Goal: Task Accomplishment & Management: Manage account settings

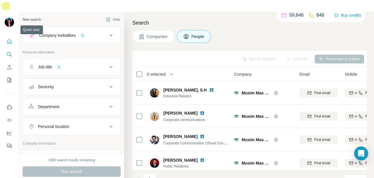
click at [8, 39] on icon "Quick start" at bounding box center [9, 42] width 6 height 6
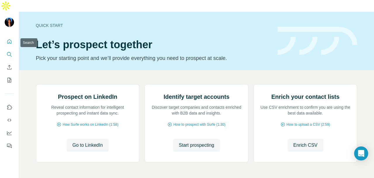
click at [10, 51] on icon "Search" at bounding box center [9, 54] width 6 height 6
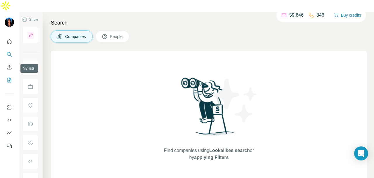
click at [11, 77] on icon "My lists" at bounding box center [9, 80] width 6 height 6
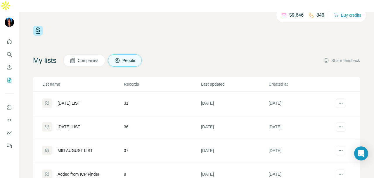
click at [69, 98] on div "[DATE] LIST" at bounding box center [82, 102] width 81 height 9
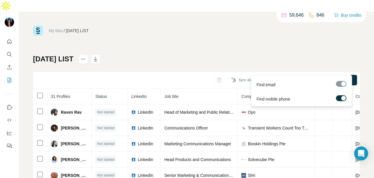
click at [338, 84] on div at bounding box center [341, 84] width 11 height 6
click at [338, 97] on label at bounding box center [341, 98] width 11 height 6
click at [342, 98] on label at bounding box center [341, 98] width 11 height 6
click at [336, 77] on span "Find all emails & mobiles (31)" at bounding box center [324, 80] width 54 height 6
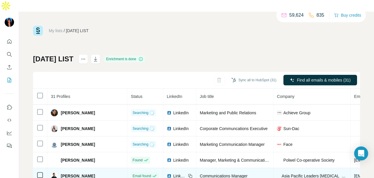
scroll to position [234, 0]
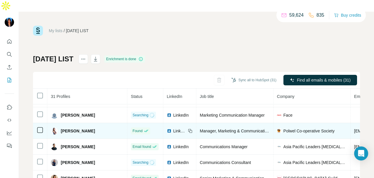
click at [173, 128] on span "LinkedIn" at bounding box center [179, 131] width 13 height 6
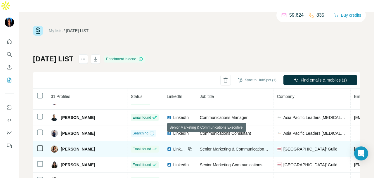
scroll to position [292, 0]
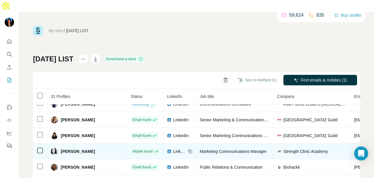
click at [188, 149] on icon at bounding box center [190, 151] width 5 height 5
click at [173, 148] on span "LinkedIn" at bounding box center [179, 151] width 13 height 6
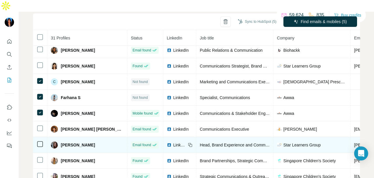
scroll to position [323, 0]
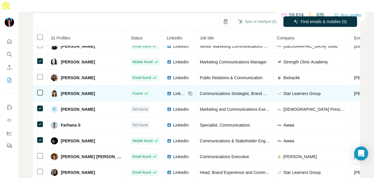
click at [173, 91] on span "LinkedIn" at bounding box center [179, 94] width 13 height 6
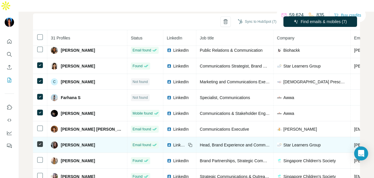
scroll to position [67, 0]
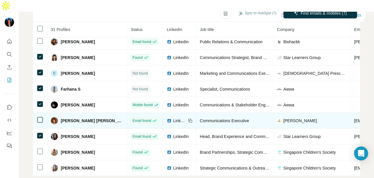
click at [167, 118] on div "LinkedIn" at bounding box center [176, 121] width 19 height 6
click at [37, 116] on icon at bounding box center [40, 119] width 7 height 7
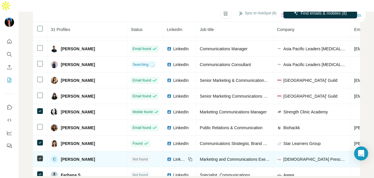
scroll to position [235, 0]
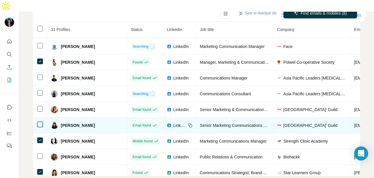
click at [173, 122] on span "LinkedIn" at bounding box center [179, 125] width 13 height 6
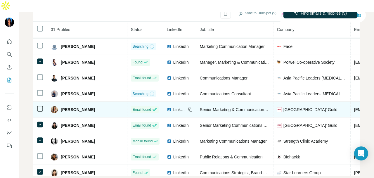
click at [173, 107] on span "LinkedIn" at bounding box center [179, 110] width 13 height 6
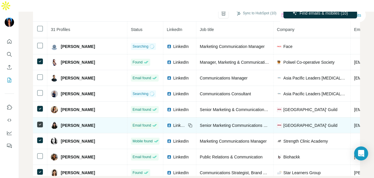
click at [173, 122] on span "LinkedIn" at bounding box center [179, 125] width 13 height 6
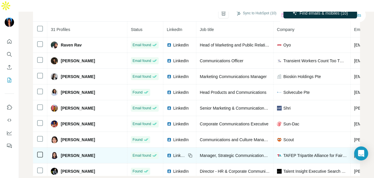
scroll to position [0, 0]
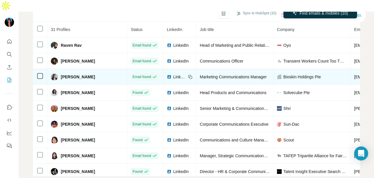
click at [173, 74] on span "LinkedIn" at bounding box center [179, 77] width 13 height 6
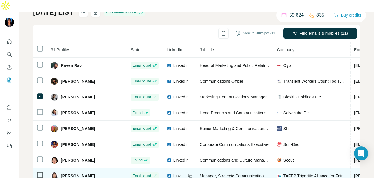
scroll to position [38, 0]
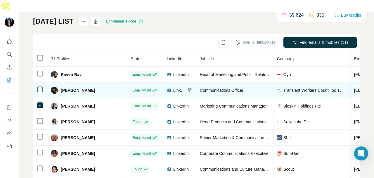
click at [167, 88] on img at bounding box center [169, 90] width 5 height 5
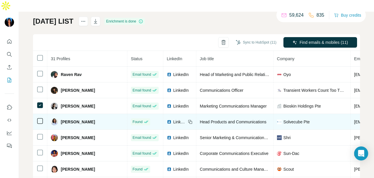
scroll to position [29, 0]
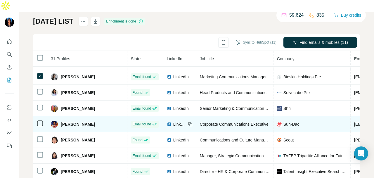
click at [173, 121] on span "LinkedIn" at bounding box center [179, 124] width 13 height 6
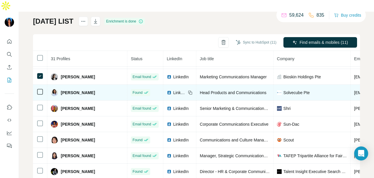
click at [173, 90] on span "LinkedIn" at bounding box center [179, 93] width 13 height 6
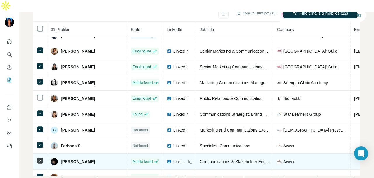
scroll to position [265, 0]
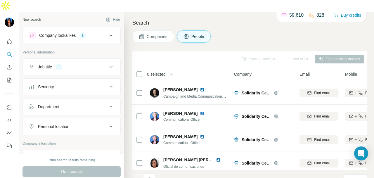
scroll to position [58, 0]
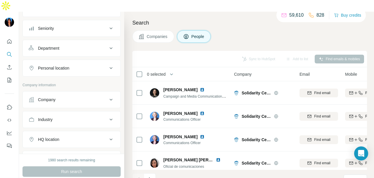
click at [89, 65] on div "Personal location" at bounding box center [68, 68] width 79 height 6
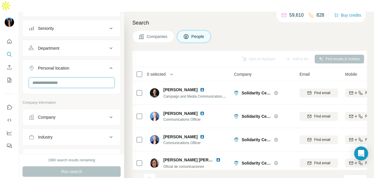
click at [93, 77] on input "text" at bounding box center [72, 82] width 86 height 11
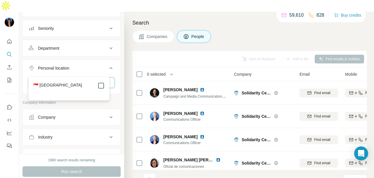
type input "*********"
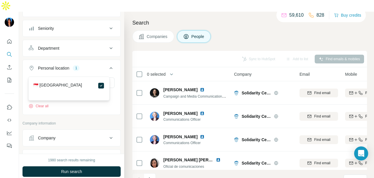
click at [99, 166] on button "Run search" at bounding box center [71, 171] width 98 height 11
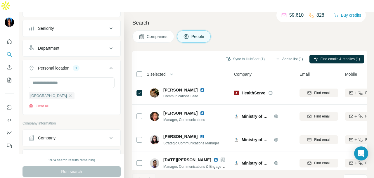
click at [287, 55] on button "Add to list (1)" at bounding box center [289, 59] width 36 height 9
click at [292, 55] on button "Add to list (1)" at bounding box center [289, 59] width 36 height 9
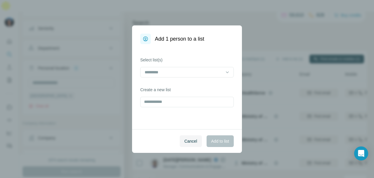
click at [279, 48] on div "Add 1 person to a list Select list(s) Create a new list Cancel Add to list" at bounding box center [187, 89] width 374 height 178
click at [193, 69] on input at bounding box center [183, 72] width 79 height 6
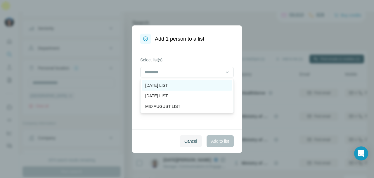
click at [189, 88] on div "[DATE] LIST" at bounding box center [187, 85] width 91 height 11
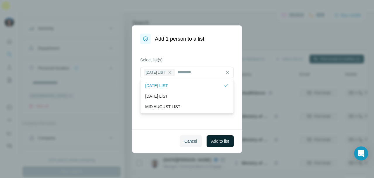
click at [225, 143] on span "Add to list" at bounding box center [220, 141] width 18 height 6
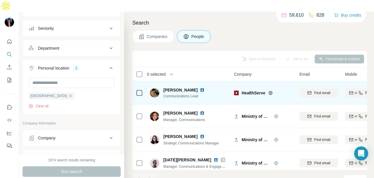
click at [200, 88] on img at bounding box center [202, 90] width 5 height 5
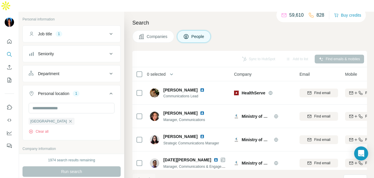
scroll to position [9, 0]
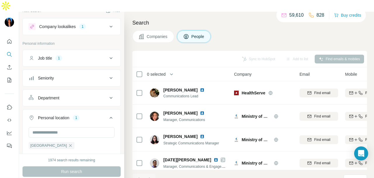
click at [107, 55] on icon at bounding box center [110, 58] width 7 height 7
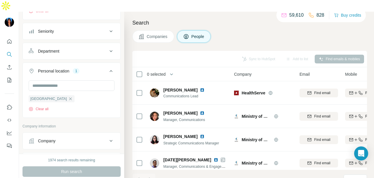
scroll to position [126, 0]
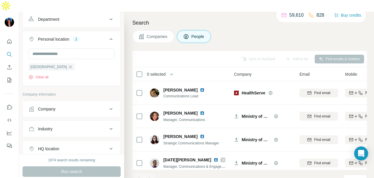
click at [65, 122] on button "Industry" at bounding box center [72, 129] width 98 height 14
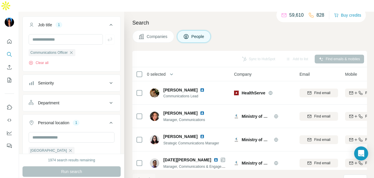
scroll to position [38, 0]
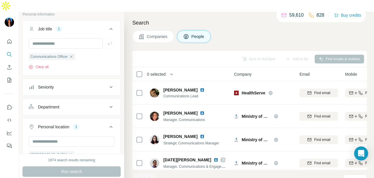
click at [68, 104] on div "Department" at bounding box center [68, 107] width 79 height 6
click at [65, 116] on div at bounding box center [72, 121] width 86 height 11
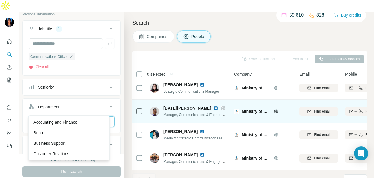
scroll to position [53, 0]
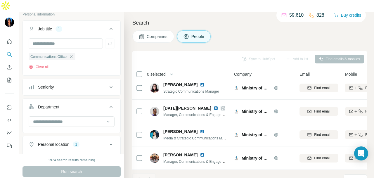
click at [133, 67] on th "0 selected" at bounding box center [178, 74] width 93 height 14
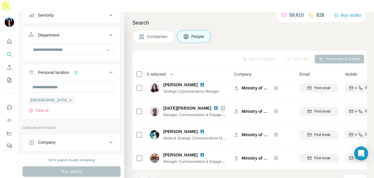
scroll to position [126, 0]
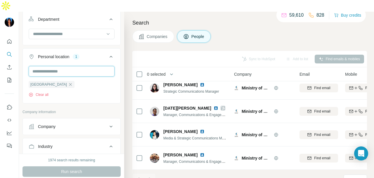
click at [86, 66] on input "text" at bounding box center [72, 71] width 86 height 11
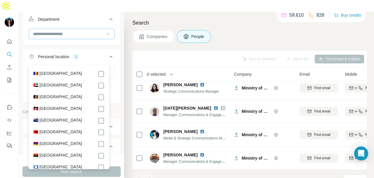
click at [90, 31] on input at bounding box center [68, 34] width 72 height 6
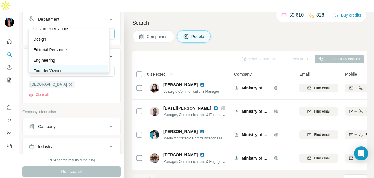
scroll to position [0, 0]
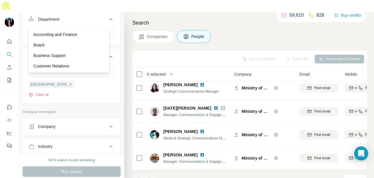
drag, startPoint x: 79, startPoint y: 33, endPoint x: 78, endPoint y: 69, distance: 35.9
click at [77, 33] on p "Accounting and Finance" at bounding box center [55, 35] width 44 height 6
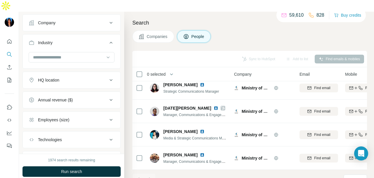
scroll to position [278, 0]
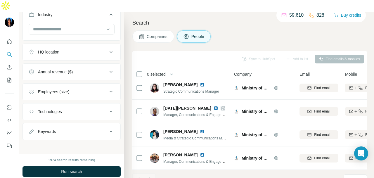
click at [86, 166] on button "Run search" at bounding box center [71, 171] width 98 height 11
click at [87, 166] on div "Run search" at bounding box center [71, 171] width 98 height 11
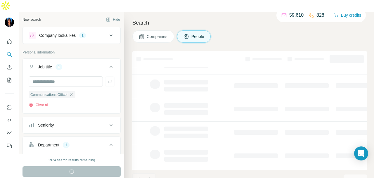
click at [93, 32] on div "Company lookalikes 1" at bounding box center [68, 35] width 79 height 7
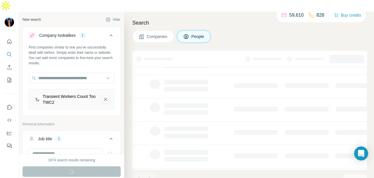
click at [103, 96] on icon "Transient Workers Count Too TWC2-remove-button" at bounding box center [105, 99] width 5 height 6
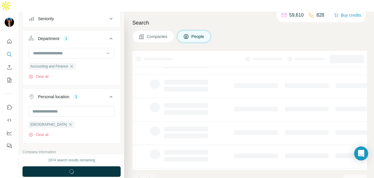
scroll to position [175, 0]
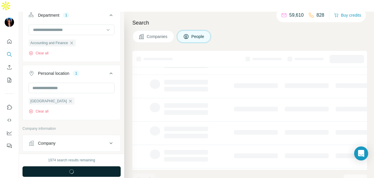
click at [96, 166] on button "Run search" at bounding box center [71, 171] width 98 height 11
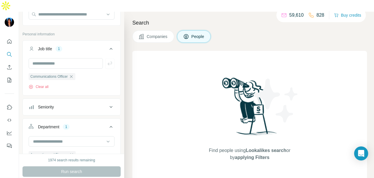
scroll to position [58, 0]
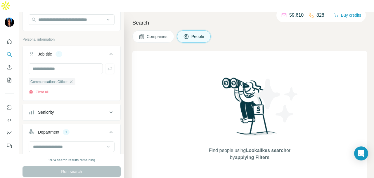
click at [74, 79] on icon "button" at bounding box center [71, 81] width 5 height 5
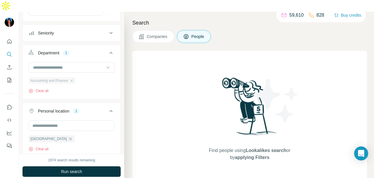
scroll to position [88, 0]
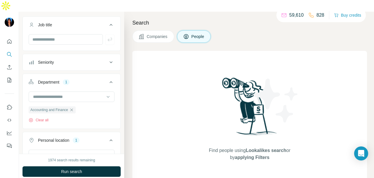
click at [84, 55] on button "Seniority" at bounding box center [72, 62] width 98 height 14
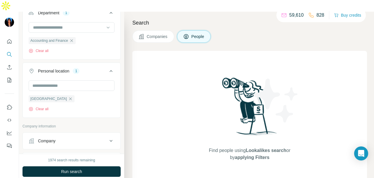
scroll to position [209, 0]
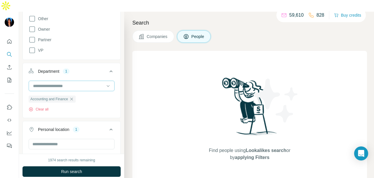
click at [74, 97] on icon "button" at bounding box center [71, 99] width 5 height 5
click at [76, 81] on div at bounding box center [68, 86] width 72 height 10
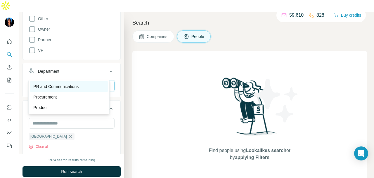
type input "**"
click at [74, 82] on div "PR and Communications" at bounding box center [69, 86] width 78 height 11
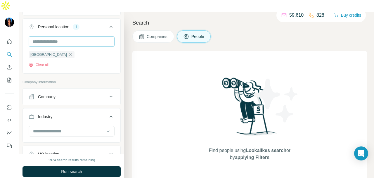
scroll to position [321, 0]
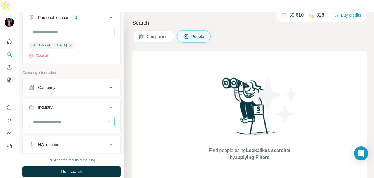
click at [73, 119] on input at bounding box center [68, 122] width 72 height 6
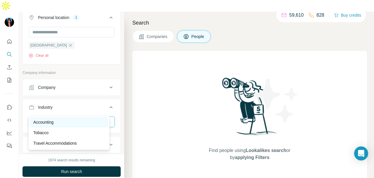
type input "***"
click at [78, 124] on div "Accounting" at bounding box center [68, 122] width 71 height 6
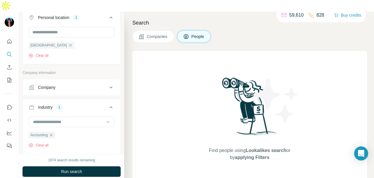
scroll to position [435, 0]
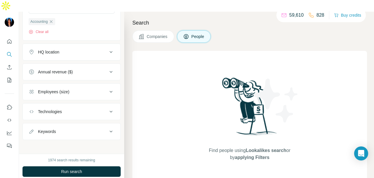
click at [79, 166] on button "Run search" at bounding box center [71, 171] width 98 height 11
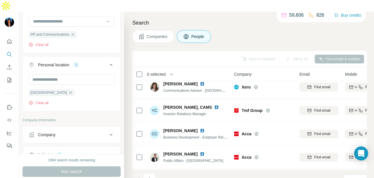
scroll to position [259, 0]
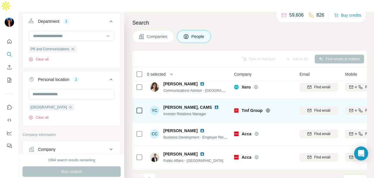
click at [214, 105] on img at bounding box center [216, 107] width 5 height 5
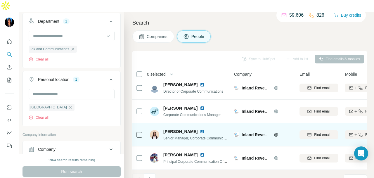
scroll to position [117, 0]
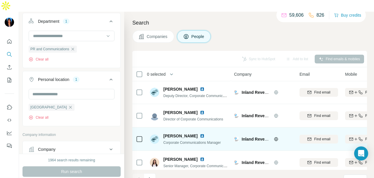
click at [200, 133] on img at bounding box center [202, 135] width 5 height 5
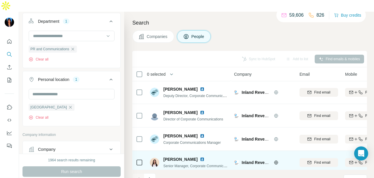
scroll to position [147, 0]
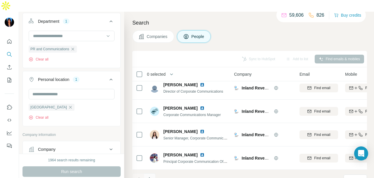
click at [148, 176] on icon "Navigate to next page" at bounding box center [150, 179] width 6 height 6
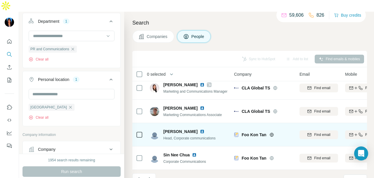
click at [200, 129] on img at bounding box center [202, 131] width 5 height 5
